Goal: Navigation & Orientation: Find specific page/section

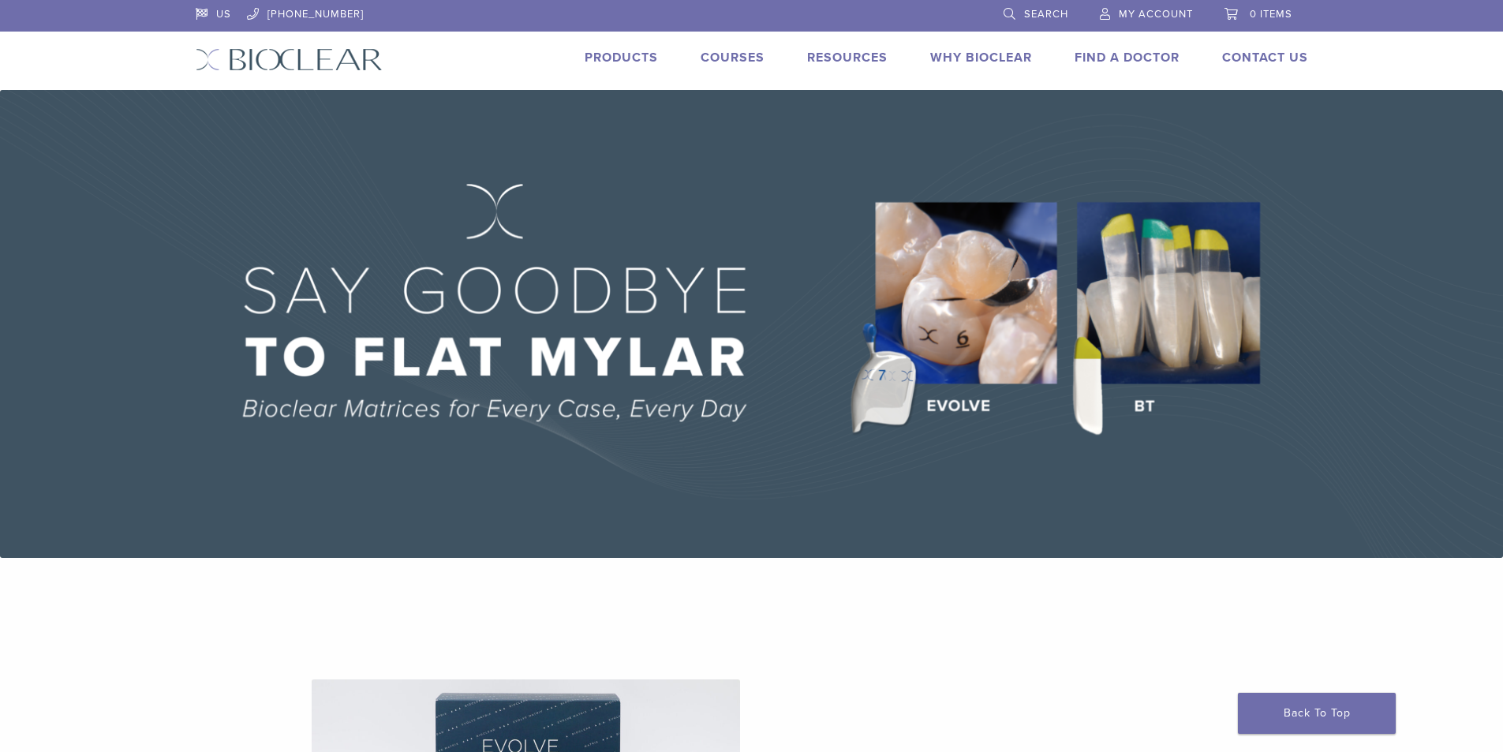
click at [621, 58] on link "Products" at bounding box center [621, 58] width 73 height 16
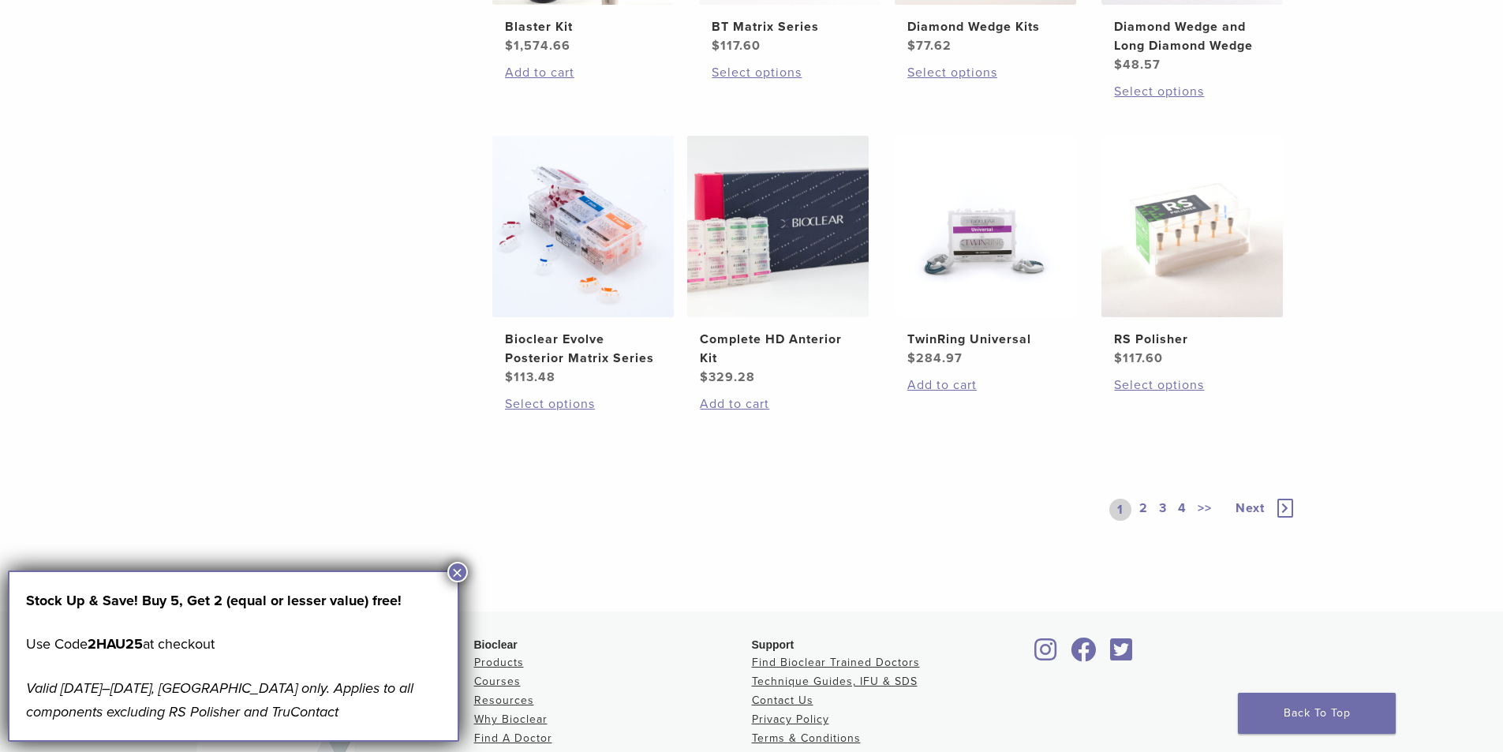
scroll to position [1183, 0]
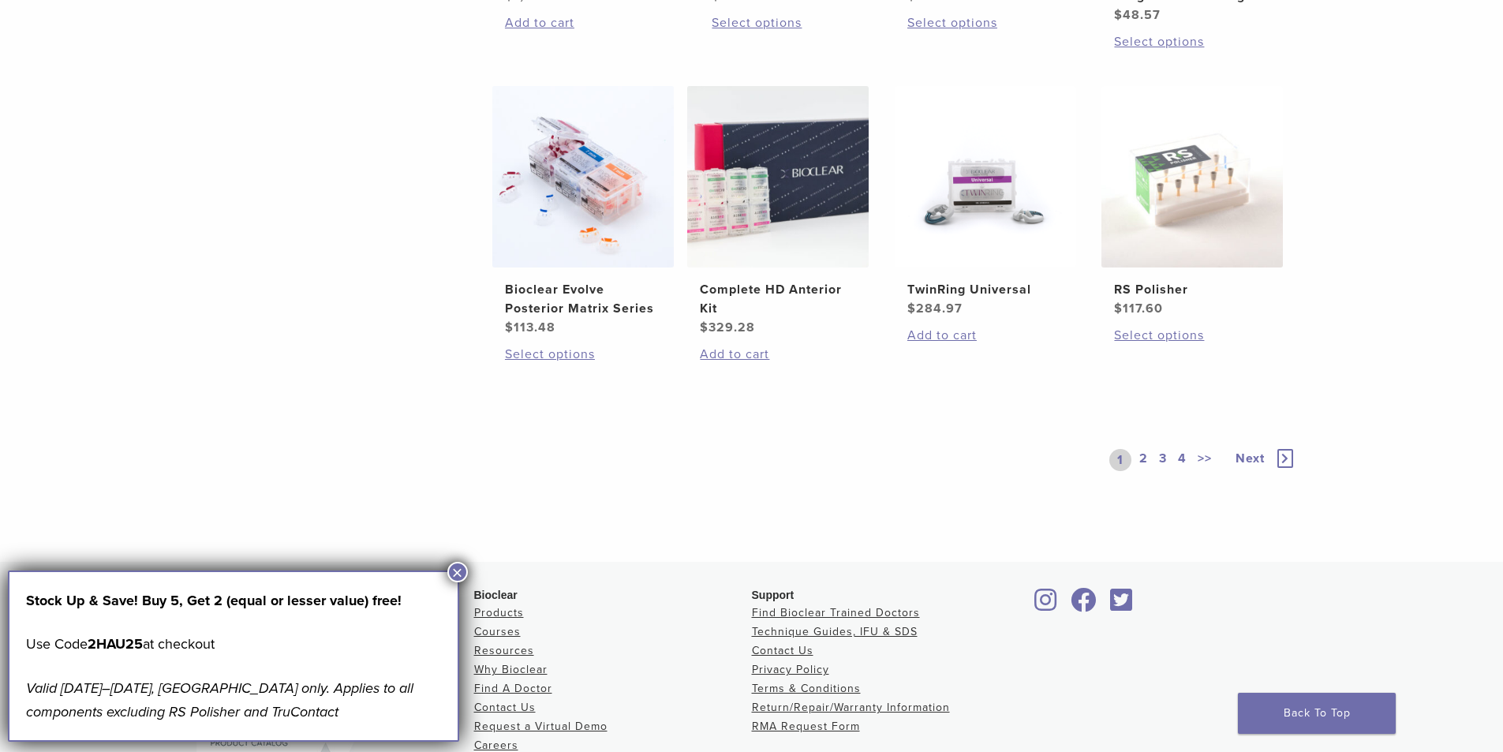
click at [1151, 471] on link "2" at bounding box center [1143, 460] width 15 height 22
click at [457, 570] on button "×" at bounding box center [457, 572] width 21 height 21
